Goal: Task Accomplishment & Management: Manage account settings

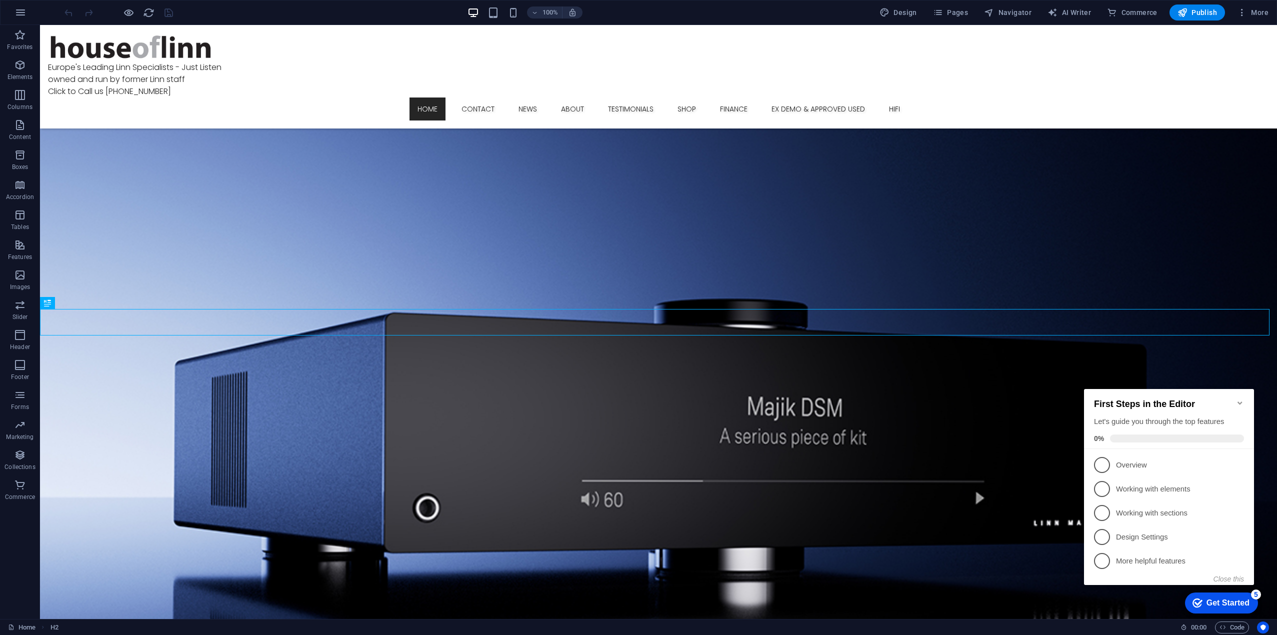
scroll to position [717, 0]
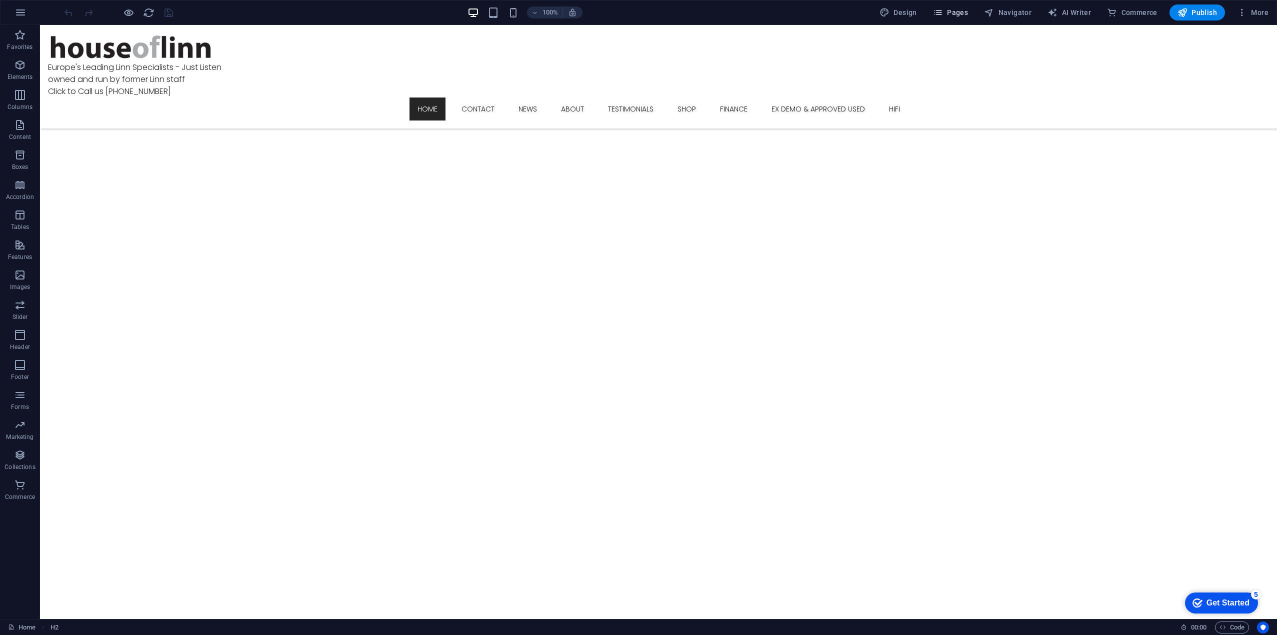
click at [959, 11] on span "Pages" at bounding box center [950, 13] width 35 height 10
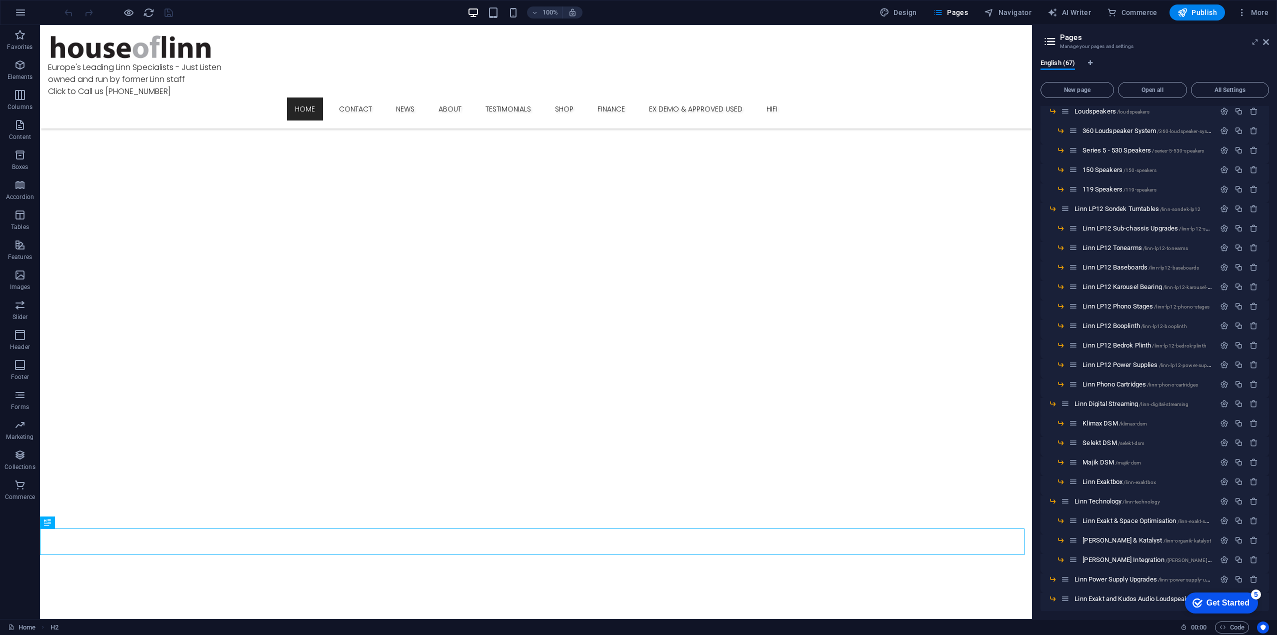
scroll to position [600, 0]
click at [1123, 466] on span "Linn Exakt & Space Optimisation /linn-exakt-space-optimisation" at bounding box center [1165, 467] width 164 height 8
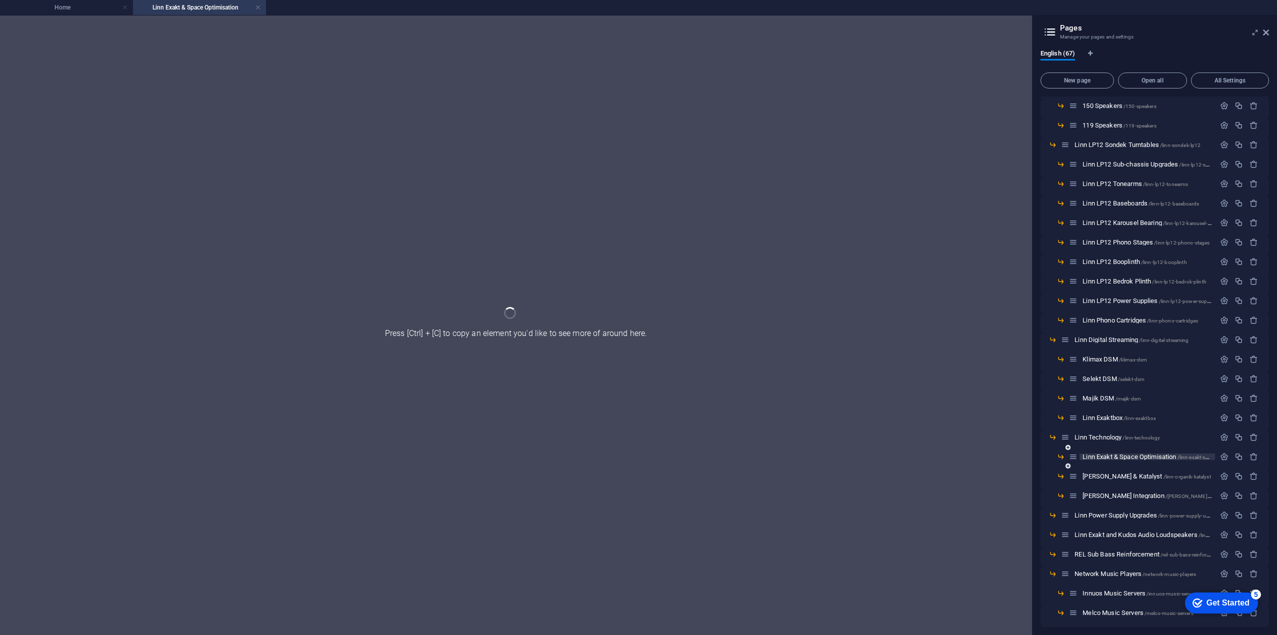
scroll to position [0, 0]
click at [257, 7] on link at bounding box center [258, 8] width 6 height 10
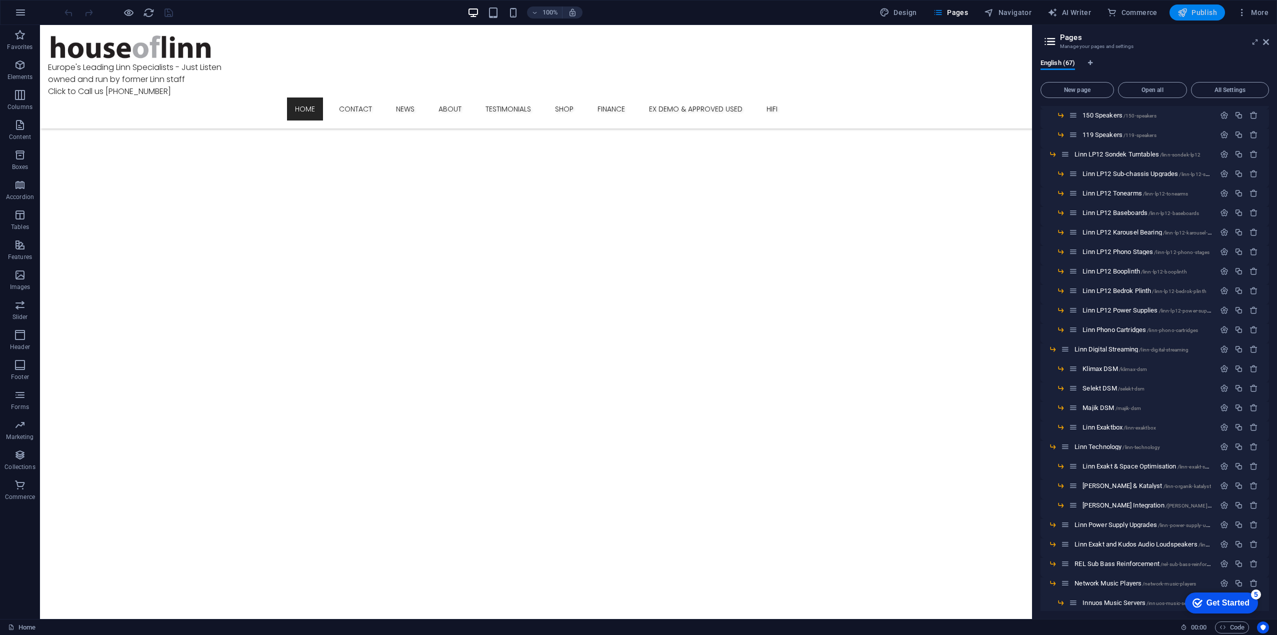
click at [1199, 9] on span "Publish" at bounding box center [1198, 13] width 40 height 10
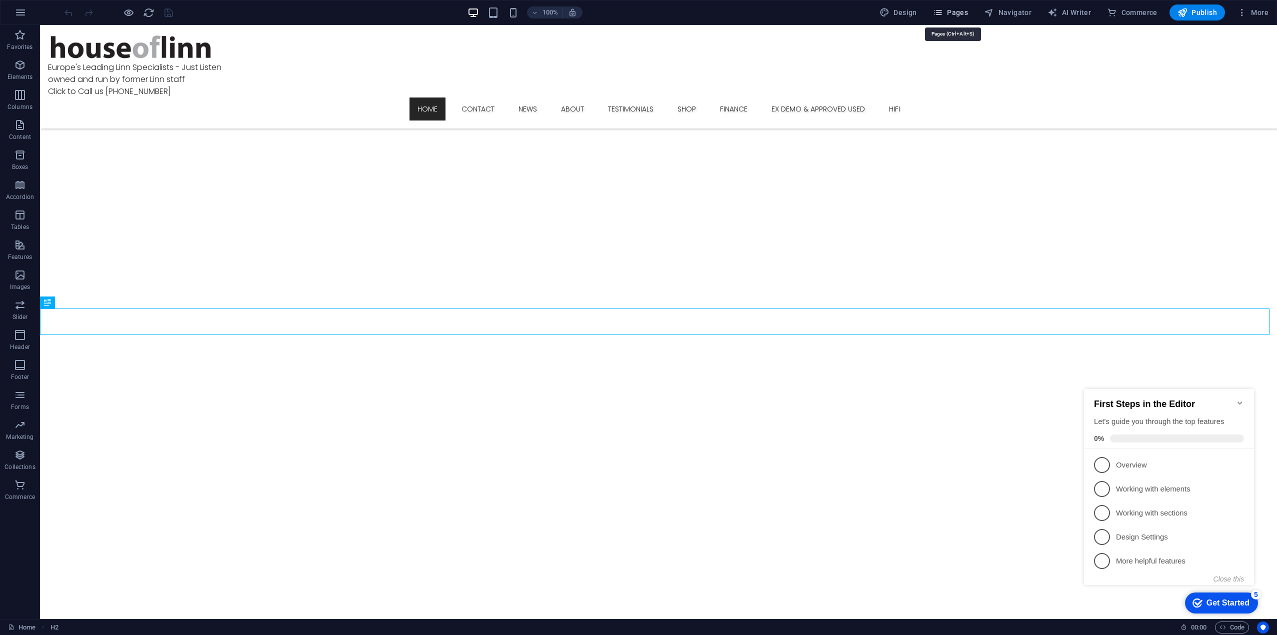
click at [0, 0] on icon "button" at bounding box center [0, 0] width 0 height 0
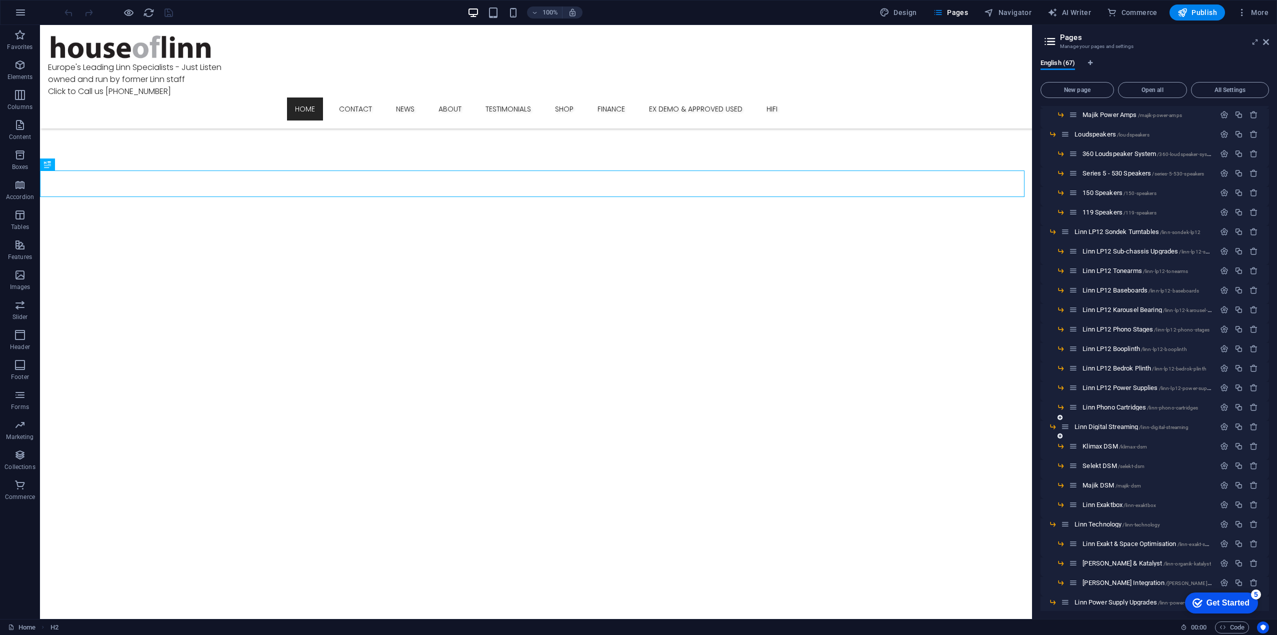
scroll to position [550, 0]
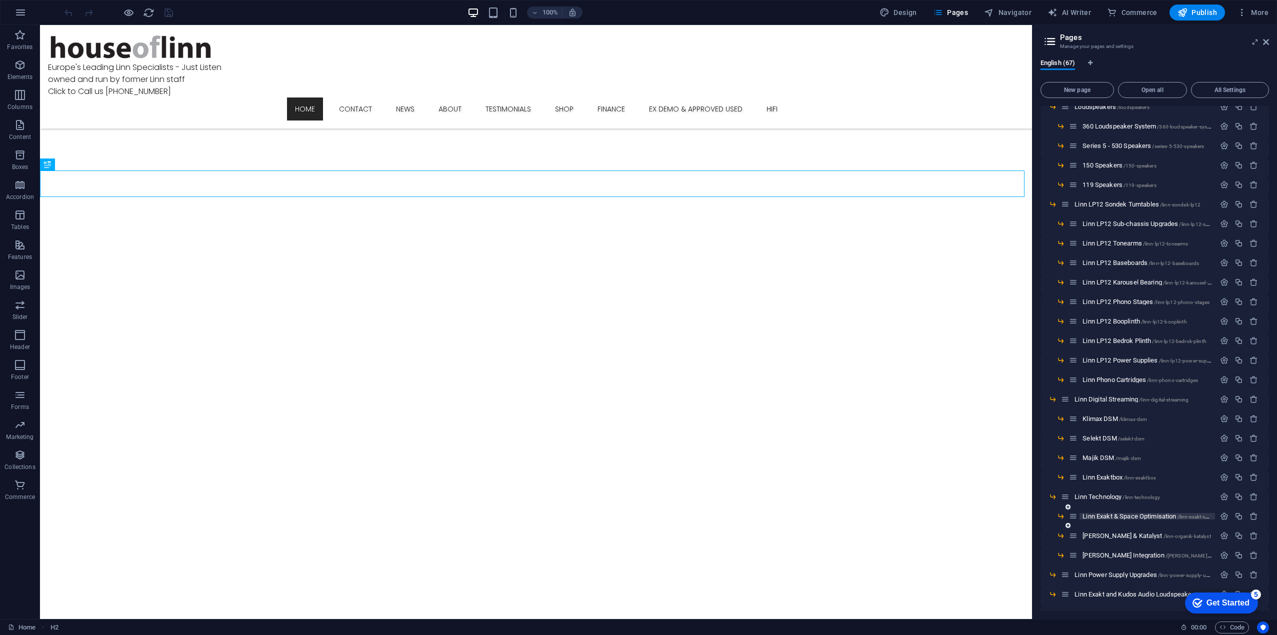
click at [1120, 513] on span "Linn Exakt & Space Optimisation /linn-exakt-space-optimisation" at bounding box center [1165, 517] width 164 height 8
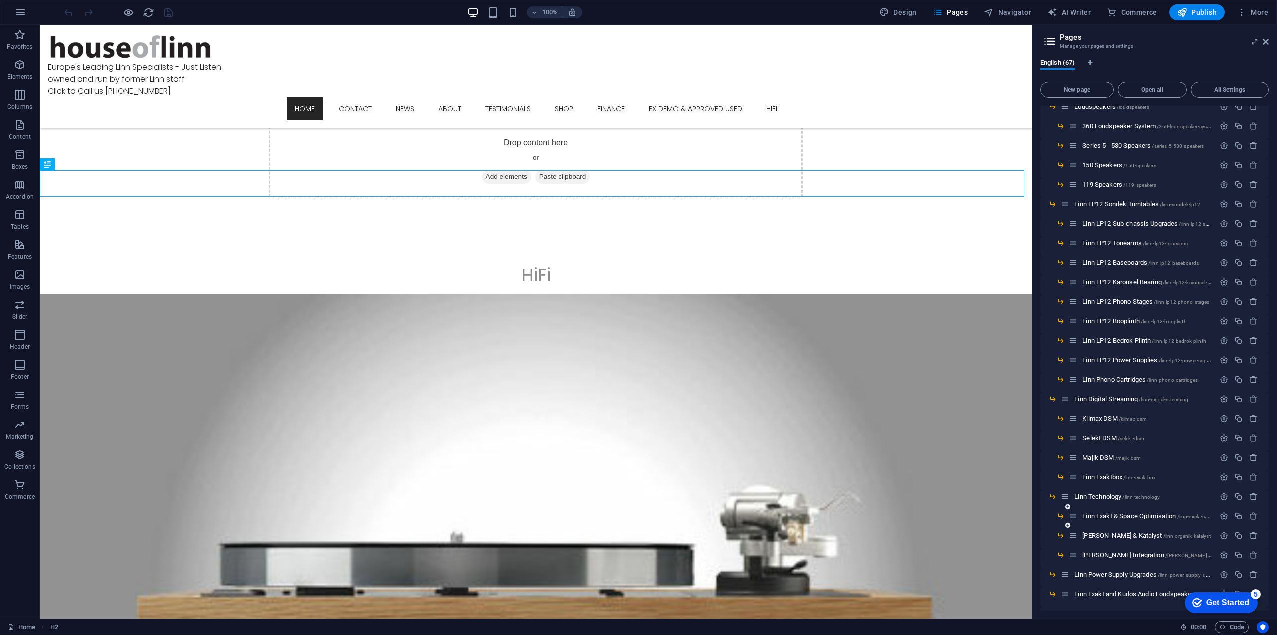
scroll to position [0, 0]
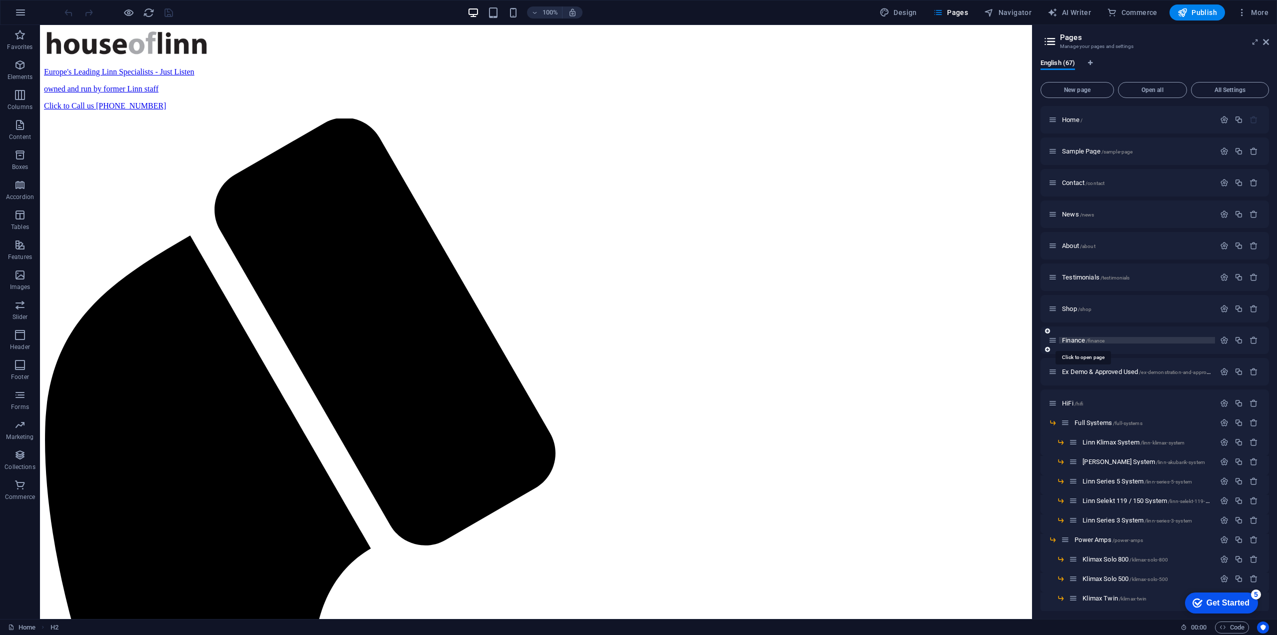
click at [1103, 343] on span "/finance" at bounding box center [1095, 341] width 19 height 6
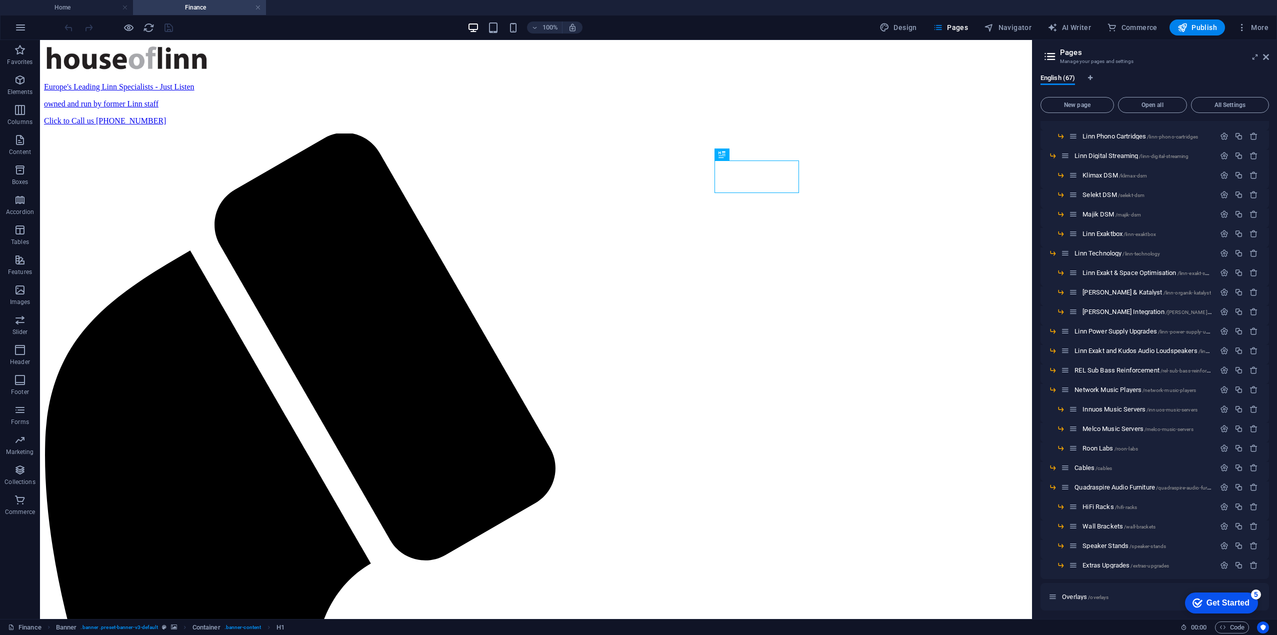
scroll to position [850, 0]
click at [1119, 230] on span "Linn Exakt & Space Optimisation /linn-exakt-space-optimisation" at bounding box center [1165, 232] width 164 height 8
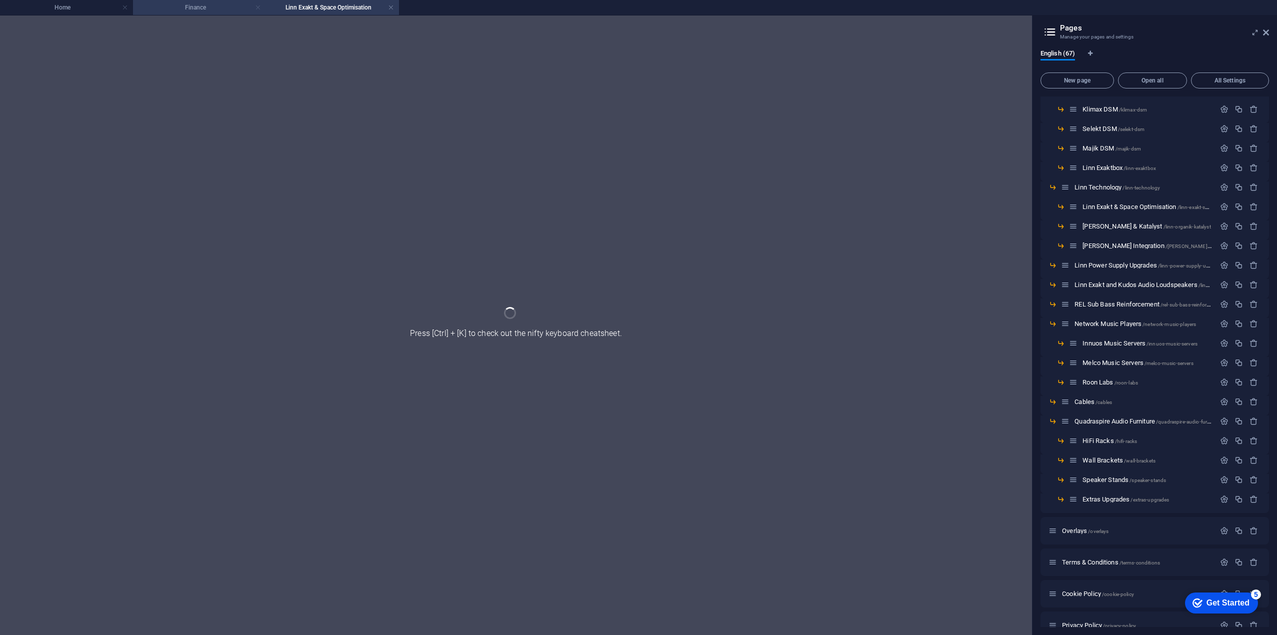
click at [258, 6] on link at bounding box center [258, 8] width 6 height 10
click at [1111, 224] on span "Linn Organik & Katalyst /linn-organik-katalyst" at bounding box center [1147, 227] width 128 height 8
click at [390, 7] on link at bounding box center [391, 8] width 6 height 10
click at [258, 5] on link at bounding box center [258, 8] width 6 height 10
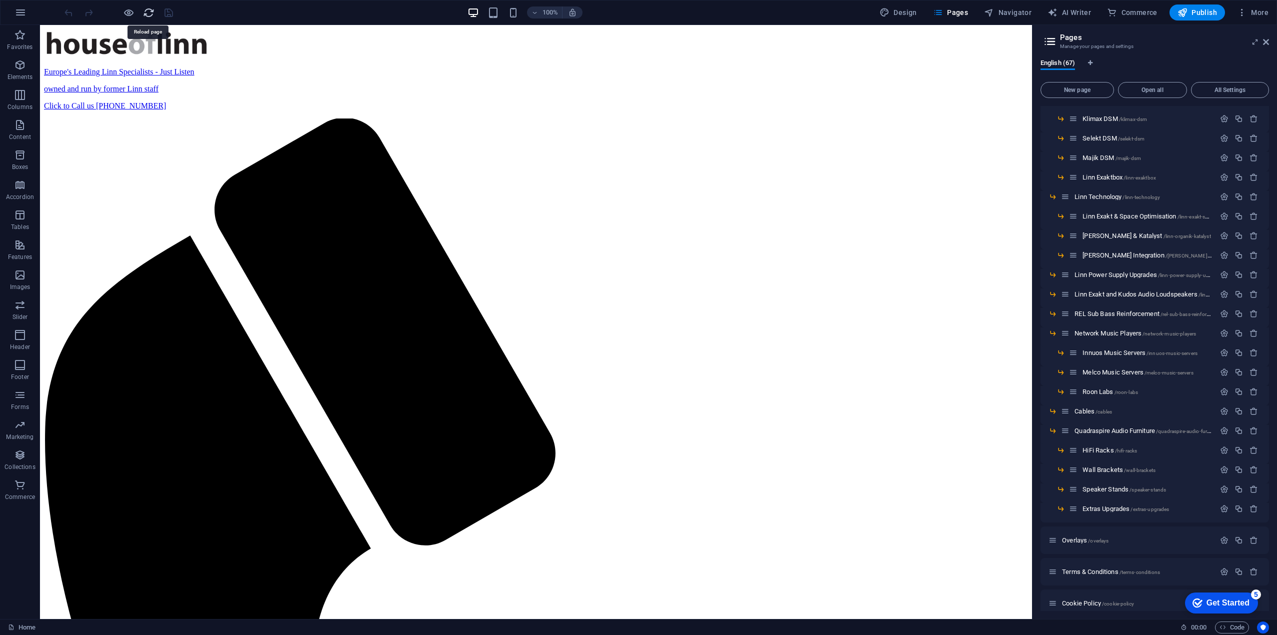
click at [1105, 190] on div "Linn Exaktbox /linn-exaktbox" at bounding box center [1155, 182] width 229 height 20
click at [1105, 192] on div "Linn Technology /linn-technology" at bounding box center [1138, 197] width 154 height 12
click at [1105, 196] on span "Linn Technology /linn-technology" at bounding box center [1118, 197] width 86 height 8
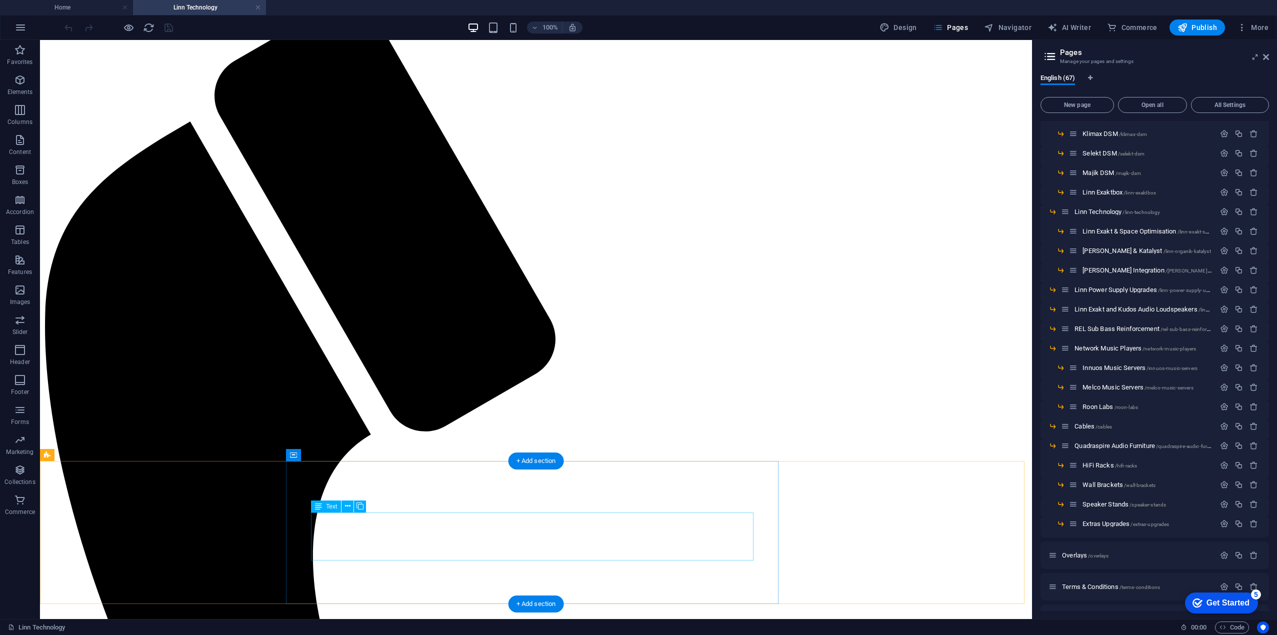
scroll to position [550, 0]
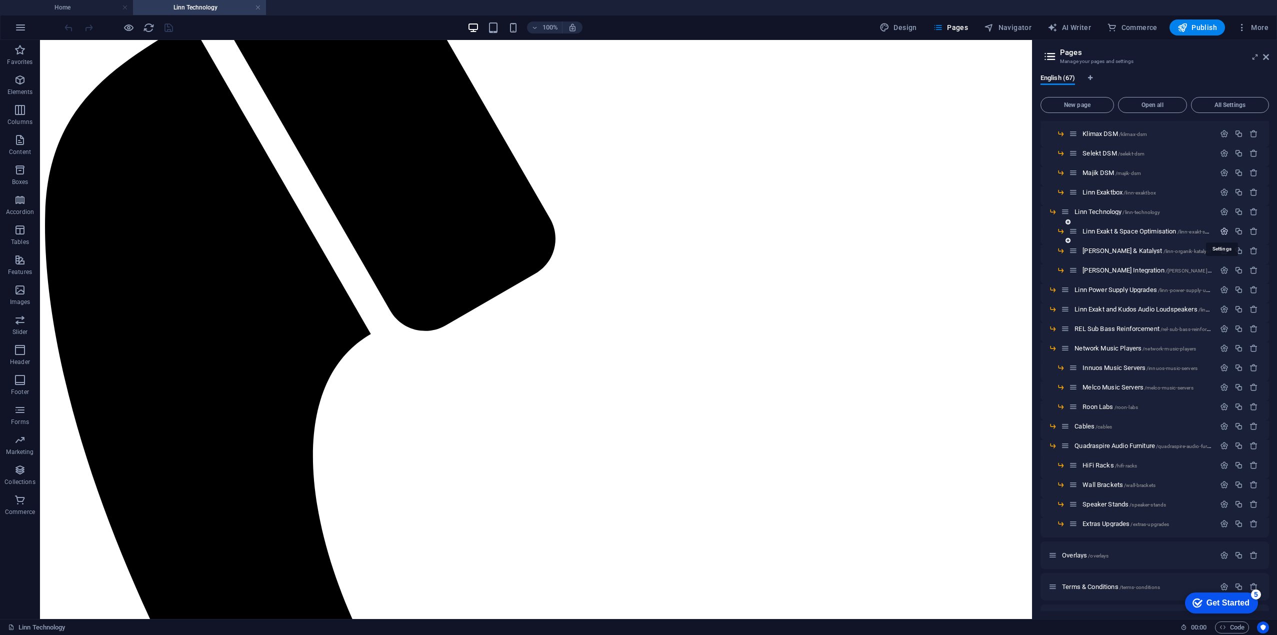
click at [1221, 230] on icon "button" at bounding box center [1224, 231] width 9 height 9
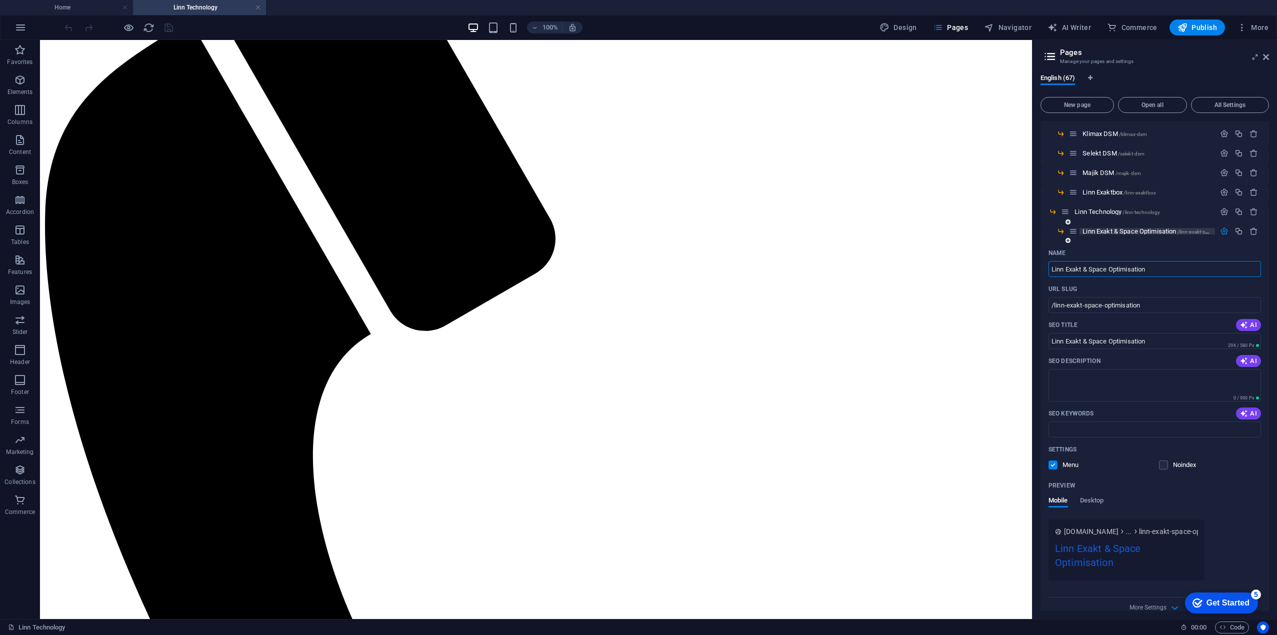
click at [1131, 230] on span "Linn Exakt & Space Optimisation /linn-exakt-space-optimisation" at bounding box center [1165, 232] width 164 height 8
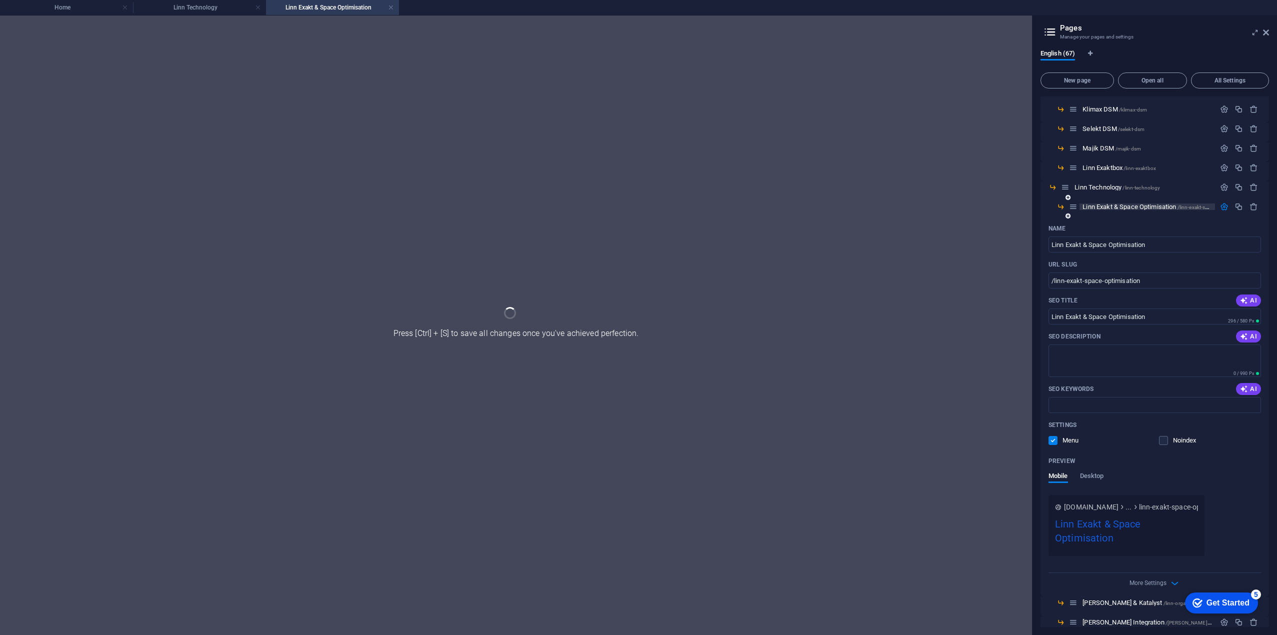
scroll to position [0, 0]
click at [256, 6] on link at bounding box center [258, 8] width 6 height 10
click at [255, 5] on h4 "Linn Exakt & Space Optimisation" at bounding box center [199, 7] width 133 height 11
click at [257, 7] on link at bounding box center [258, 8] width 6 height 10
